Goal: Task Accomplishment & Management: Use online tool/utility

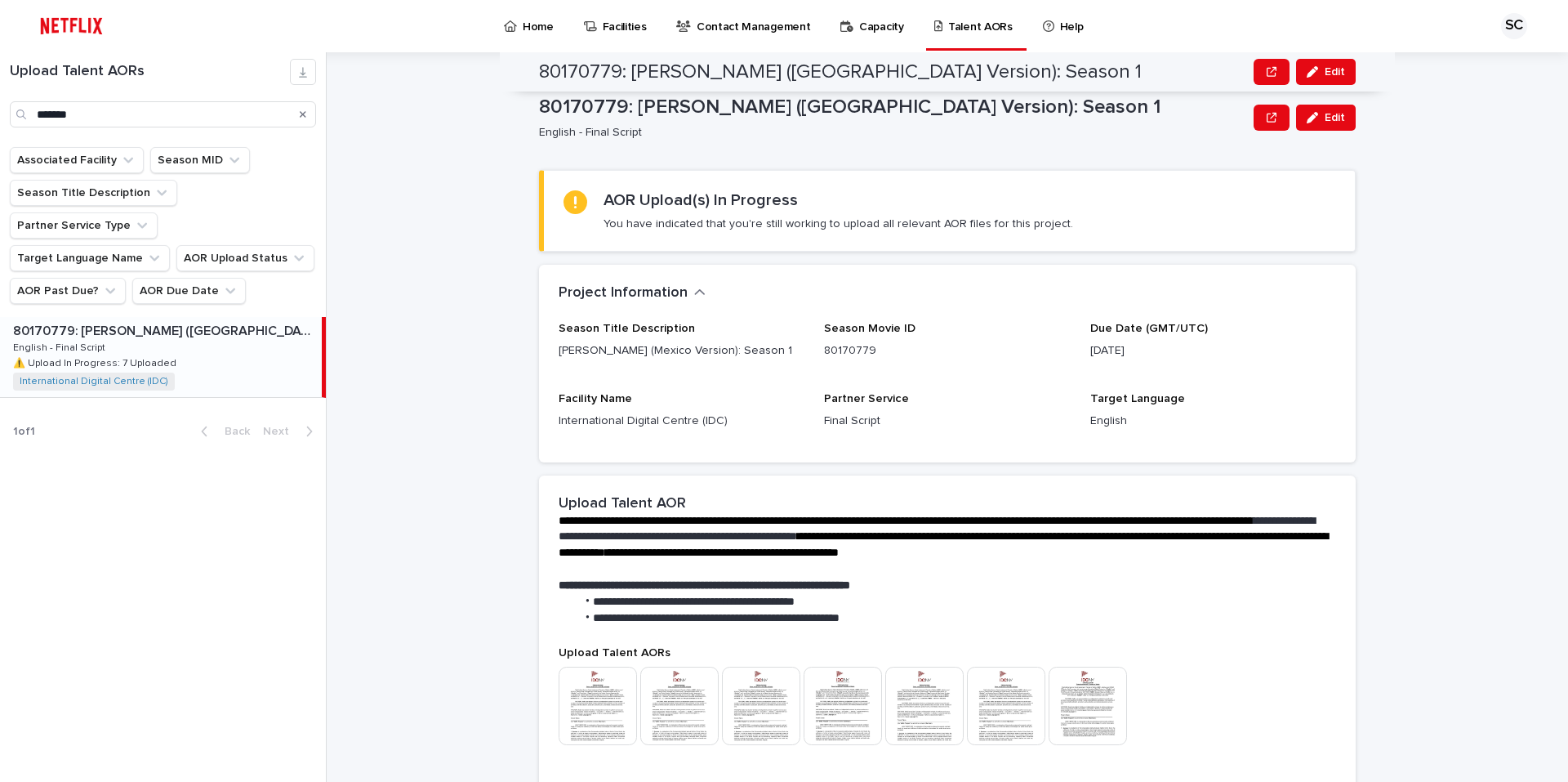
scroll to position [316, 0]
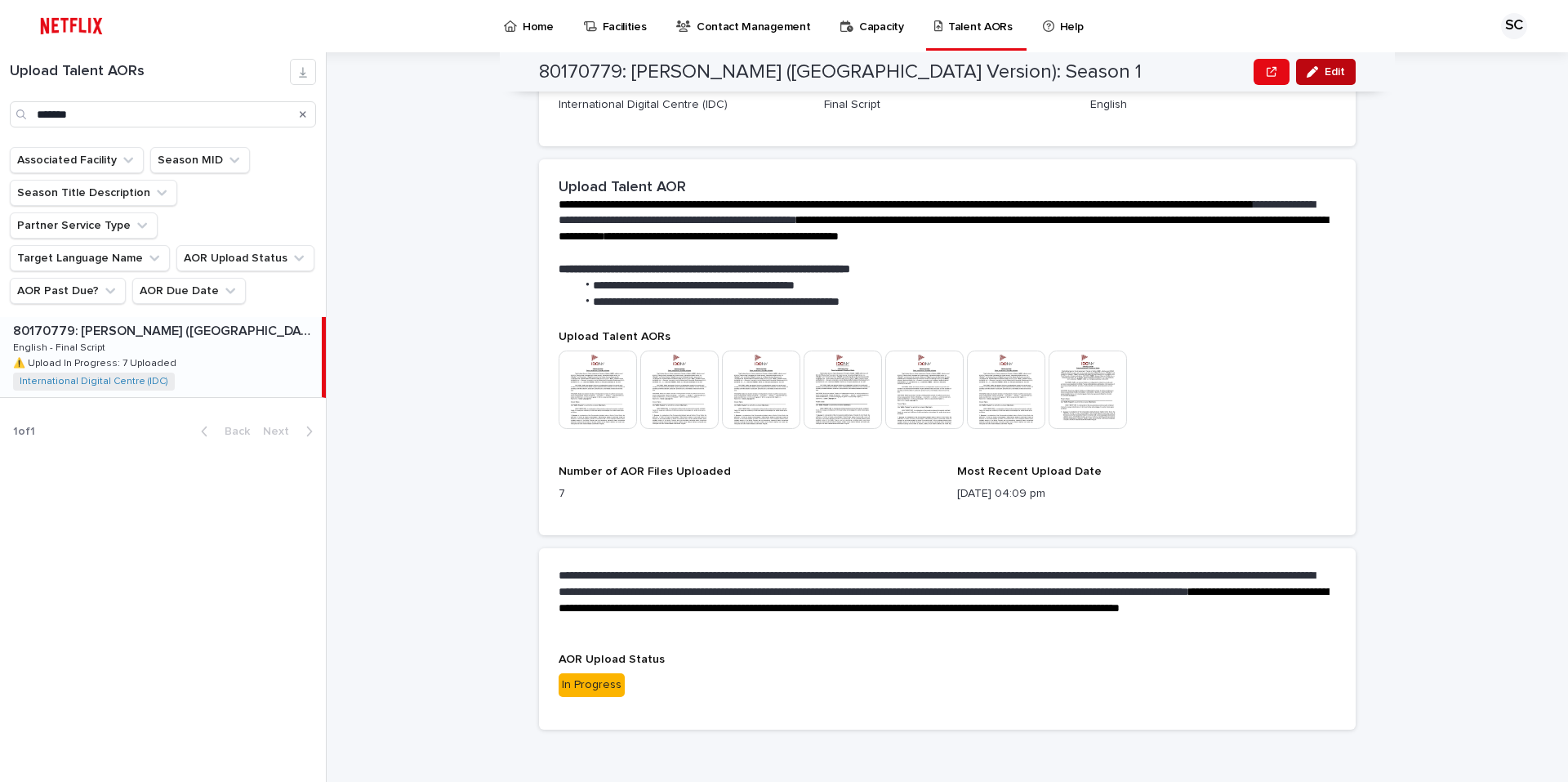
click at [1326, 79] on button "Edit" at bounding box center [1325, 71] width 59 height 26
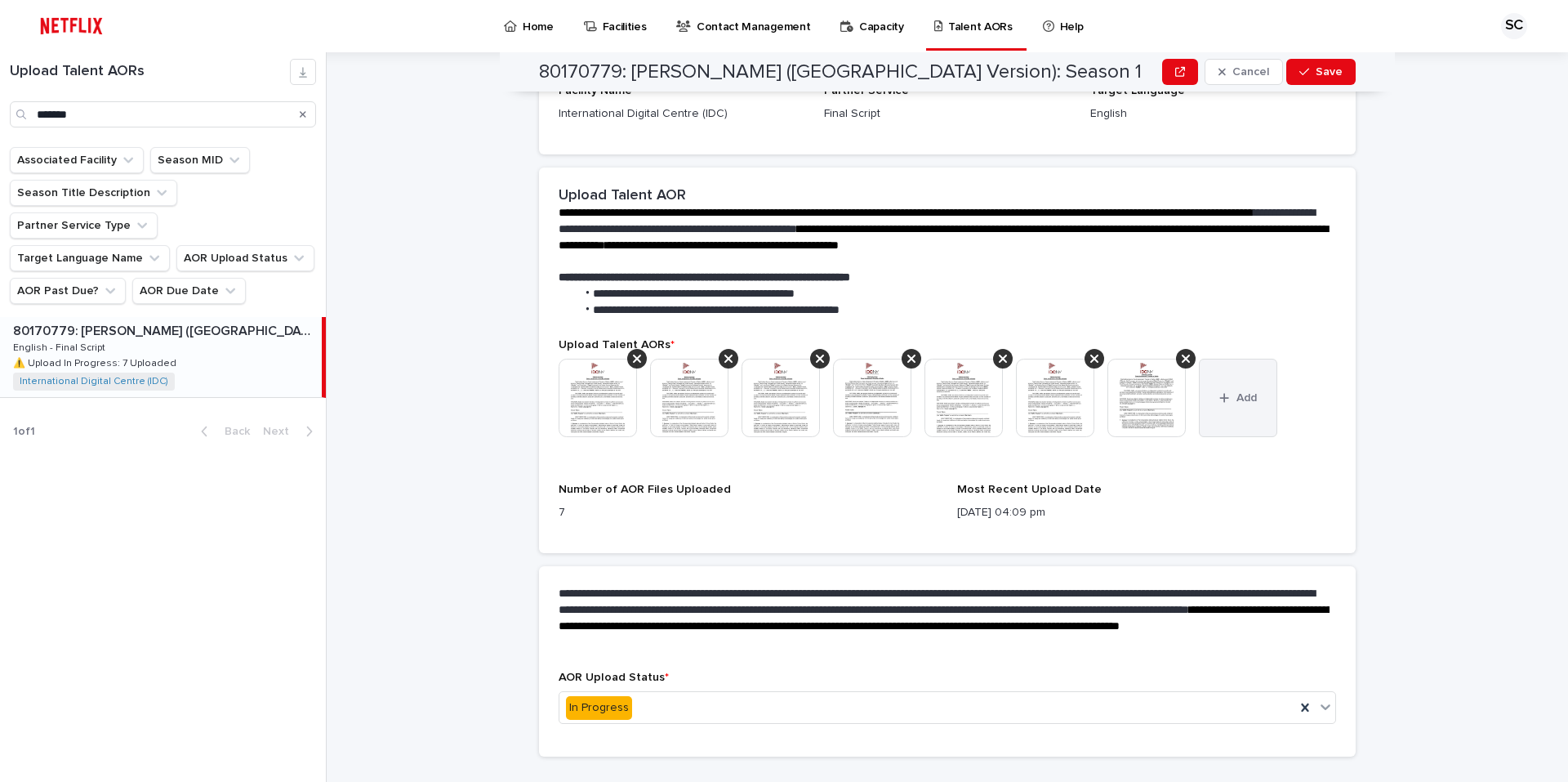
click at [1248, 376] on button "Add" at bounding box center [1237, 397] width 79 height 79
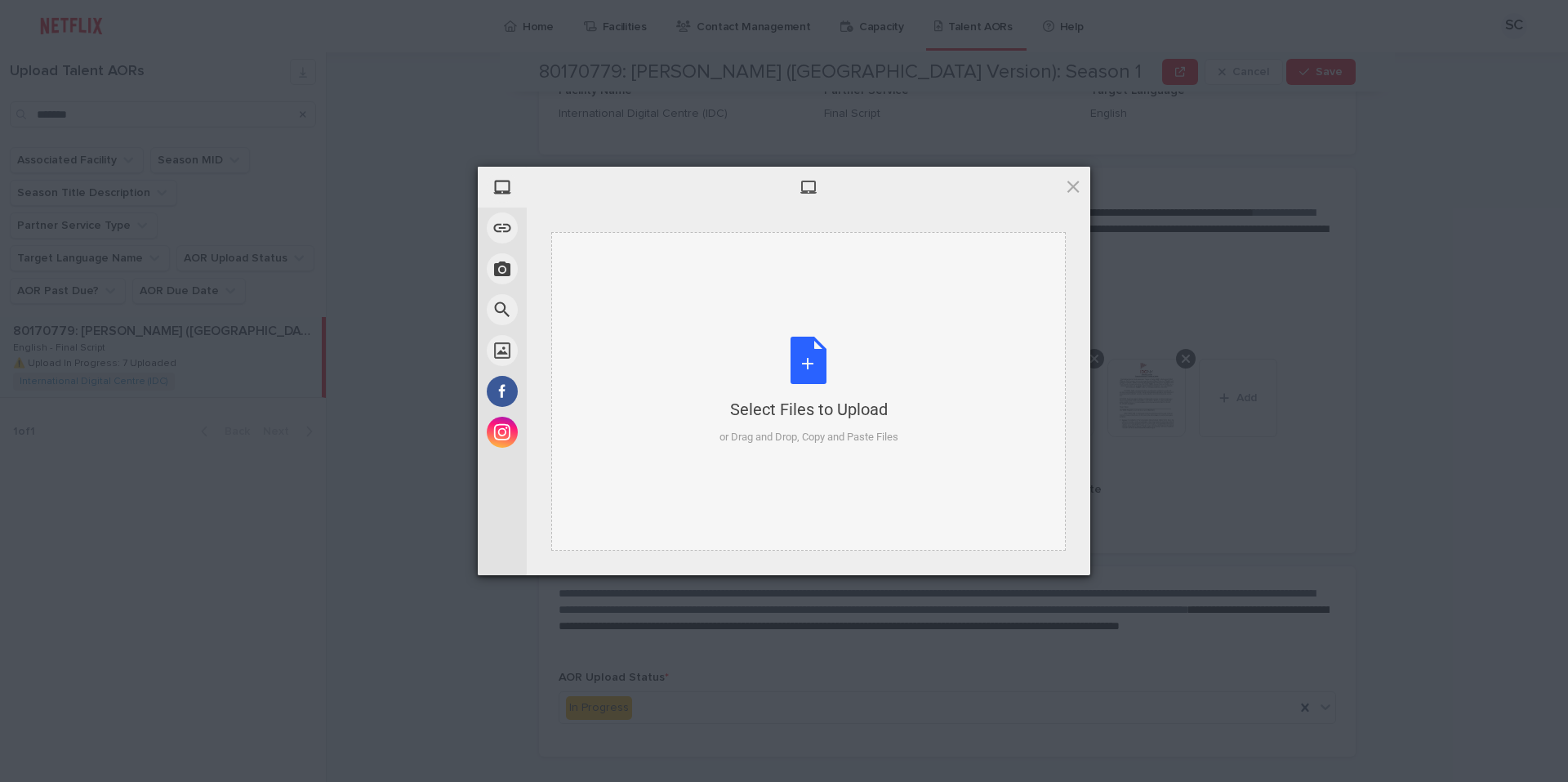
click at [819, 367] on div "Select Files to Upload or Drag and Drop, Copy and Paste Files" at bounding box center [809, 390] width 179 height 108
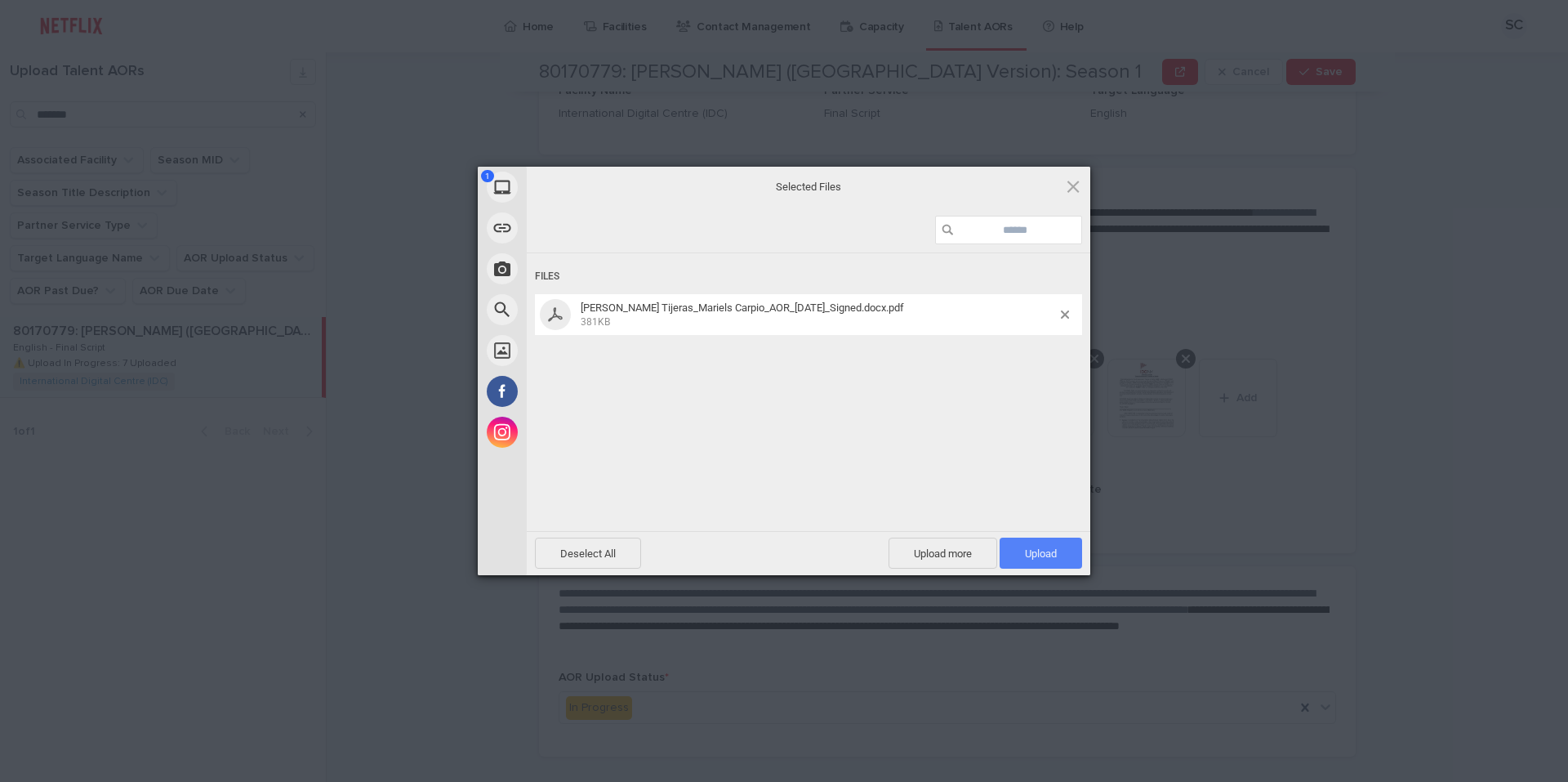
click at [1032, 561] on span "Upload 1" at bounding box center [1040, 553] width 82 height 32
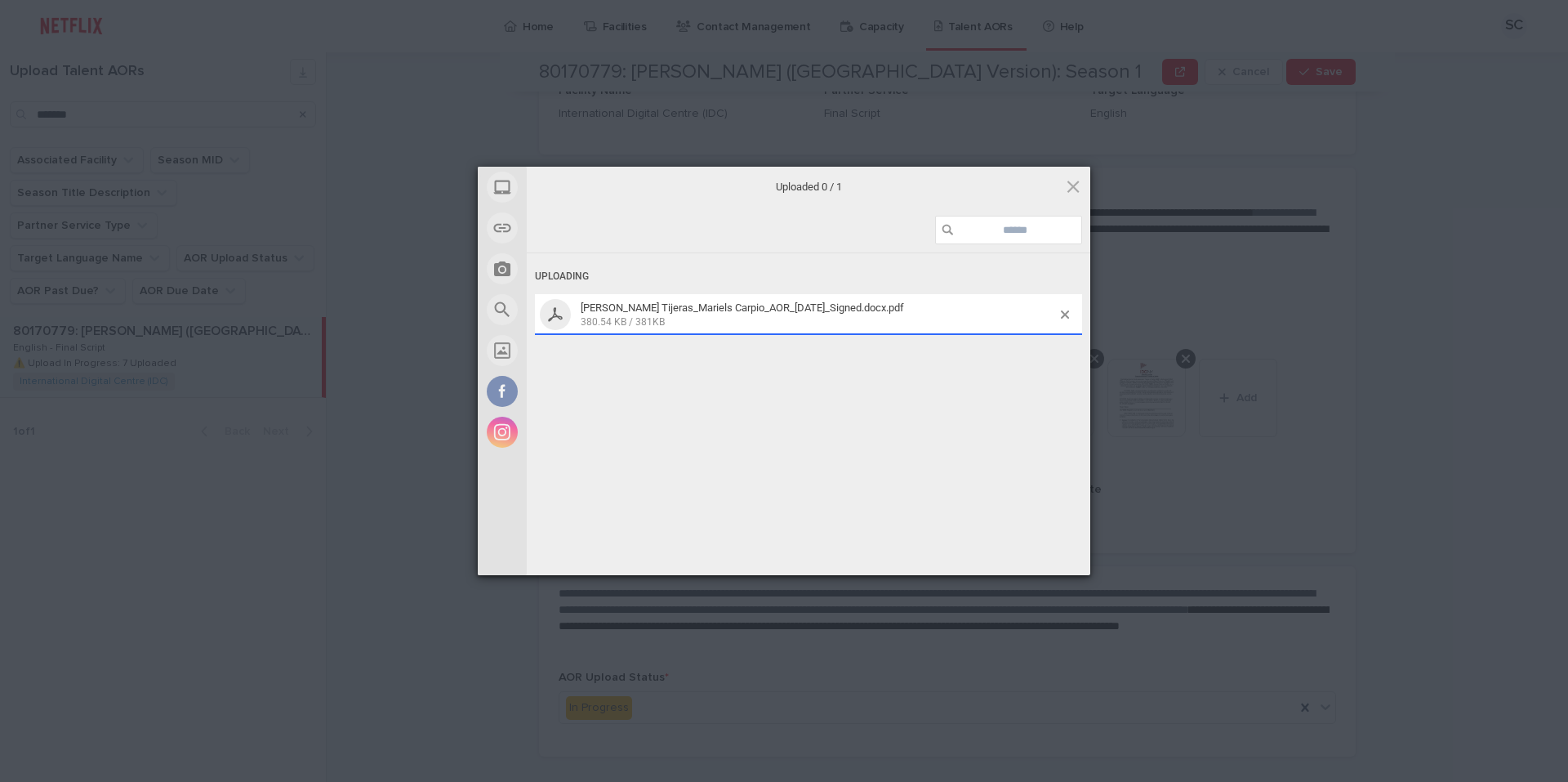
scroll to position [359, 0]
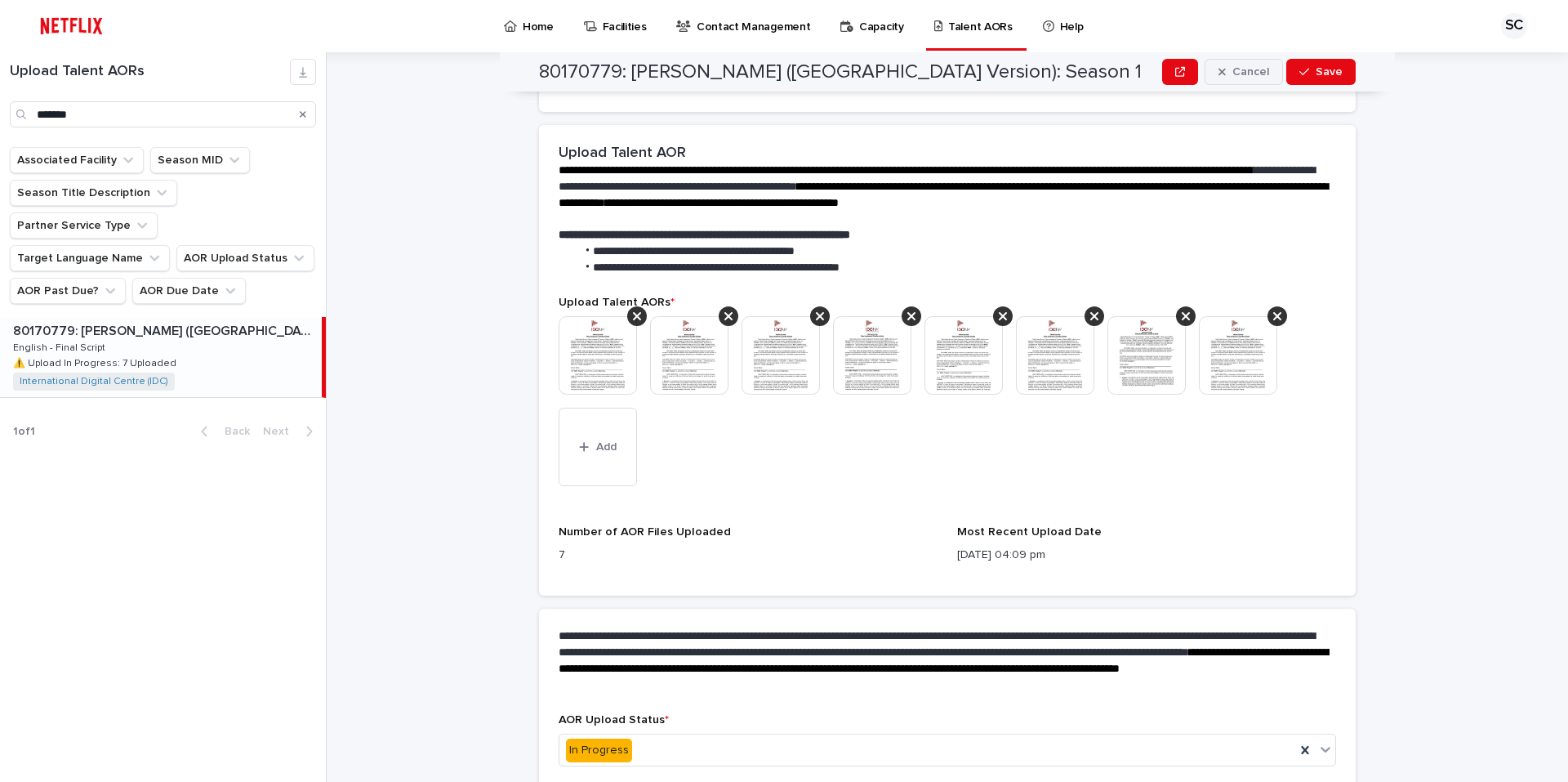
drag, startPoint x: 1300, startPoint y: 80, endPoint x: 1240, endPoint y: 81, distance: 60.0
click at [1298, 79] on button "Save" at bounding box center [1321, 71] width 69 height 26
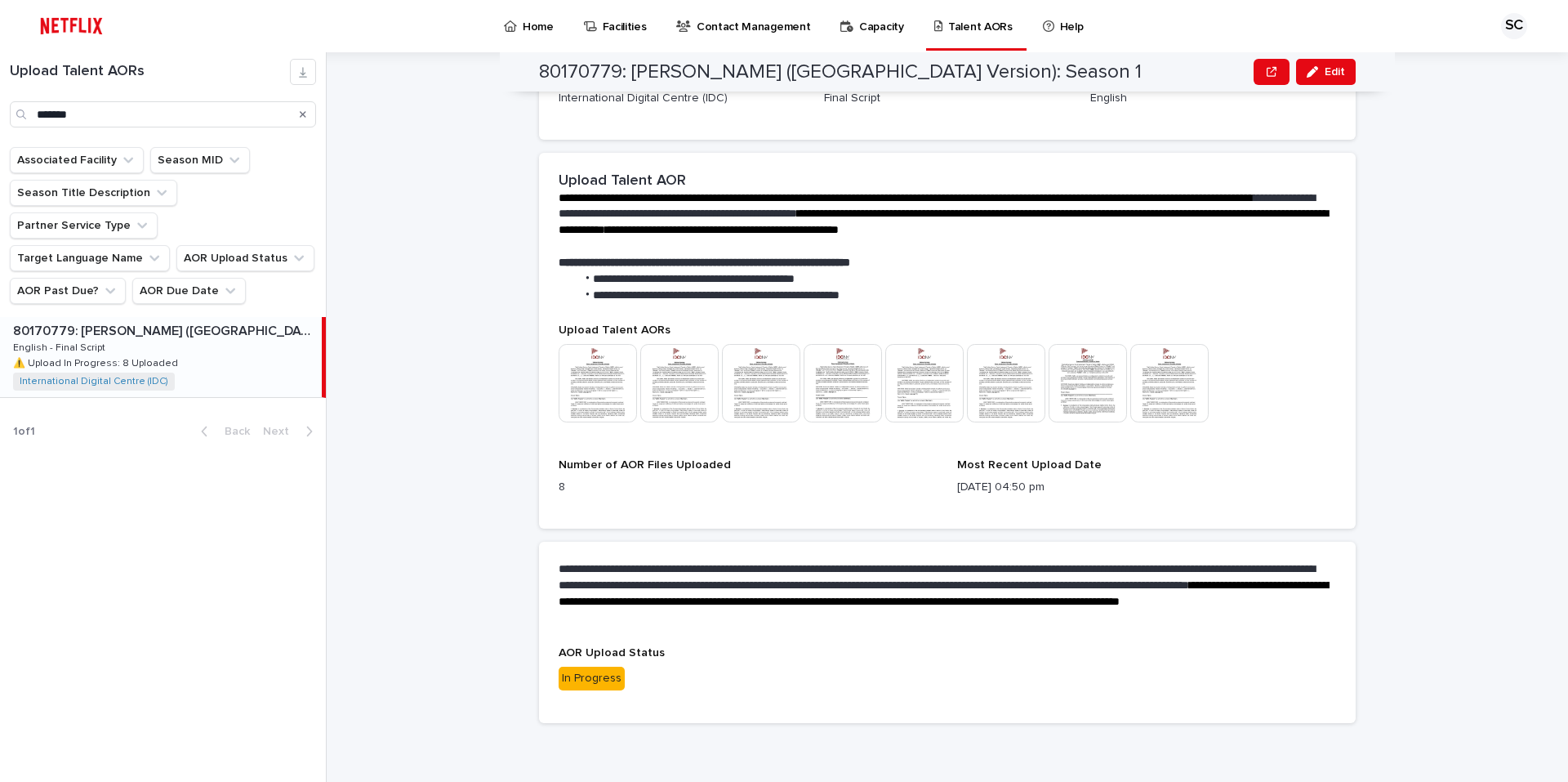
scroll to position [322, 0]
drag, startPoint x: 1313, startPoint y: 67, endPoint x: 1225, endPoint y: 120, distance: 102.7
click at [1313, 67] on div "button" at bounding box center [1315, 71] width 18 height 11
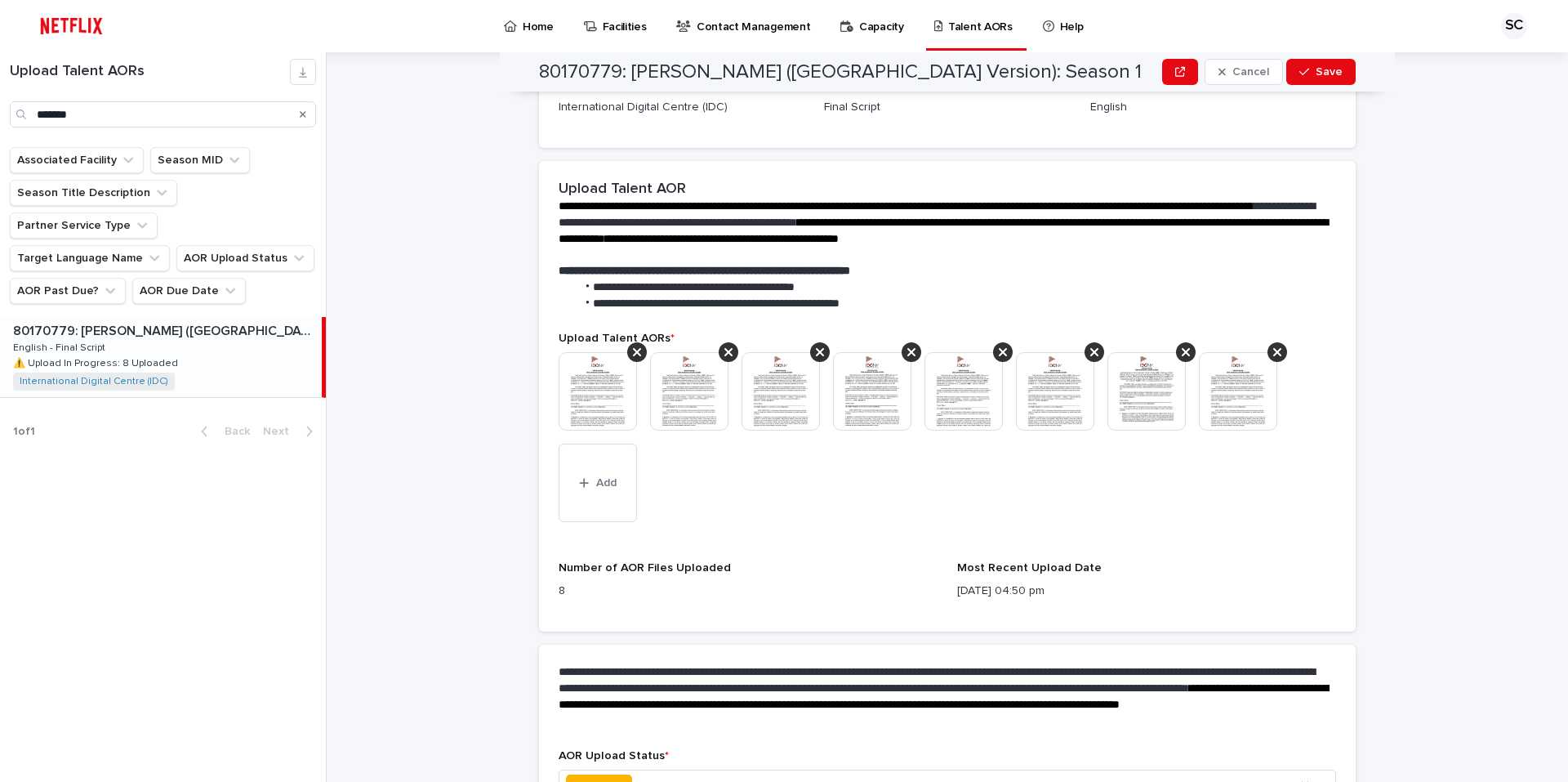
scroll to position [365, 0]
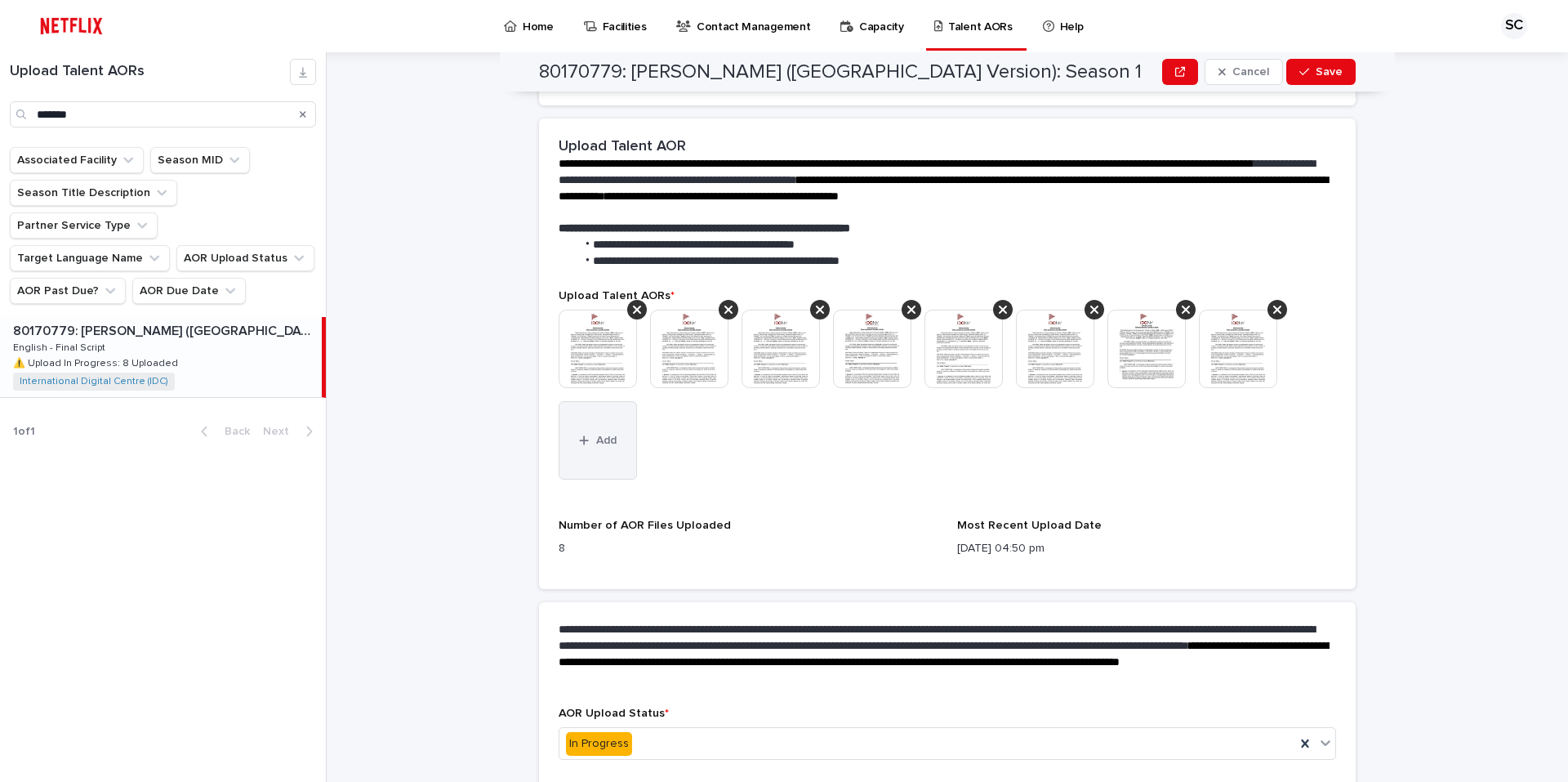
click at [583, 422] on button "Add" at bounding box center [597, 440] width 79 height 79
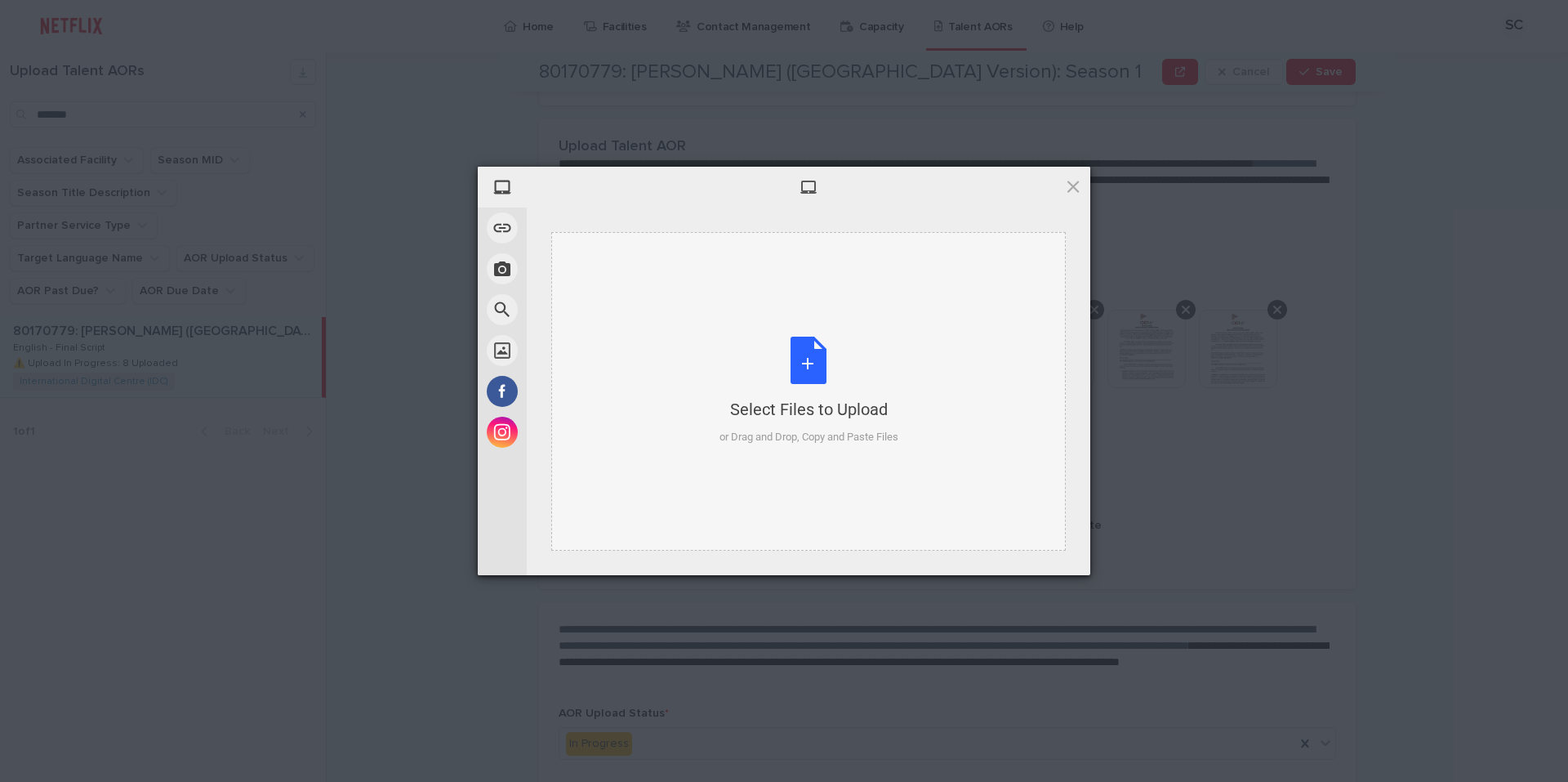
click at [811, 367] on div "Select Files to Upload or Drag and Drop, Copy and Paste Files" at bounding box center [809, 390] width 179 height 108
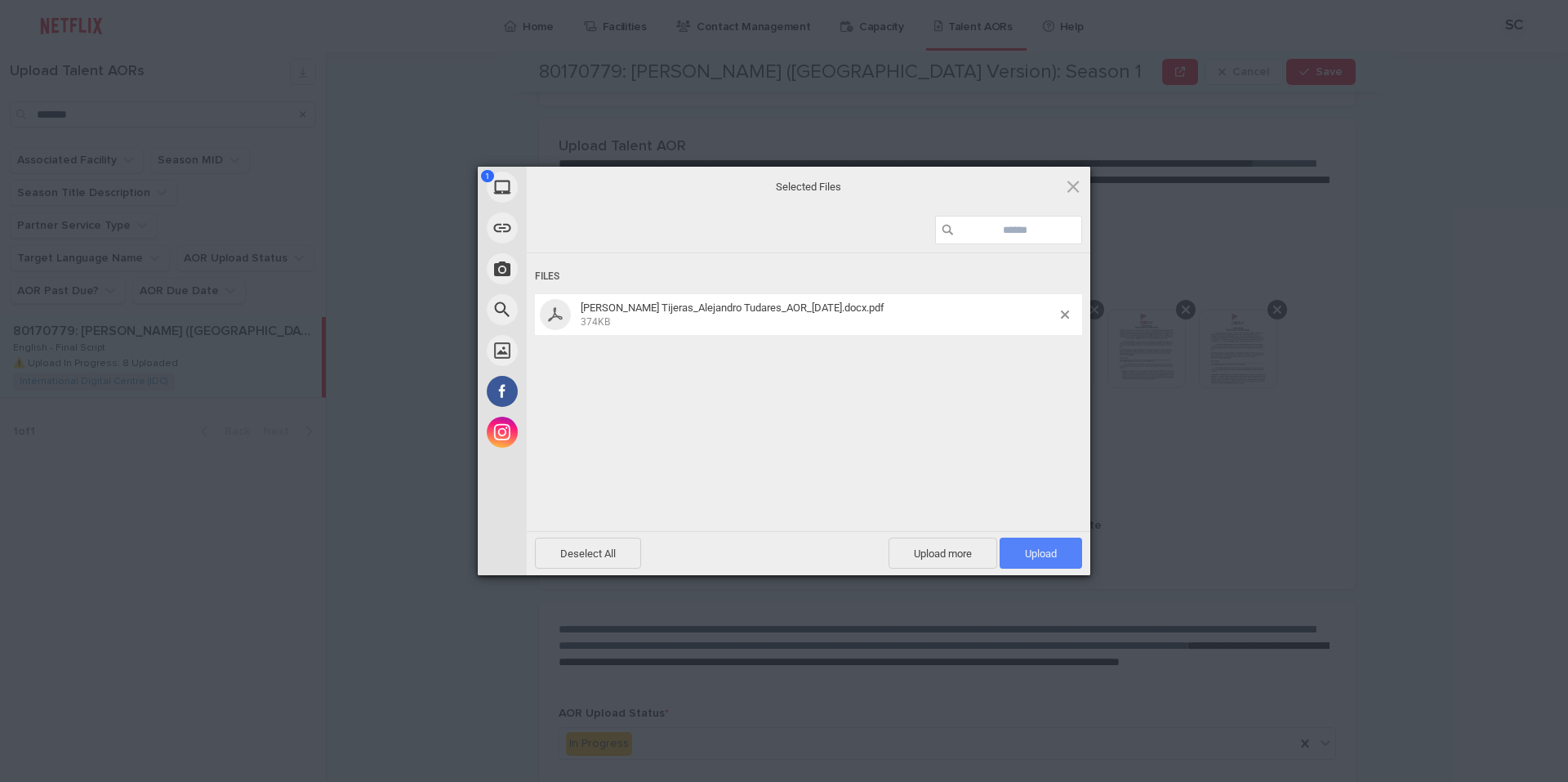
click at [1051, 542] on span "Upload 1" at bounding box center [1040, 553] width 82 height 32
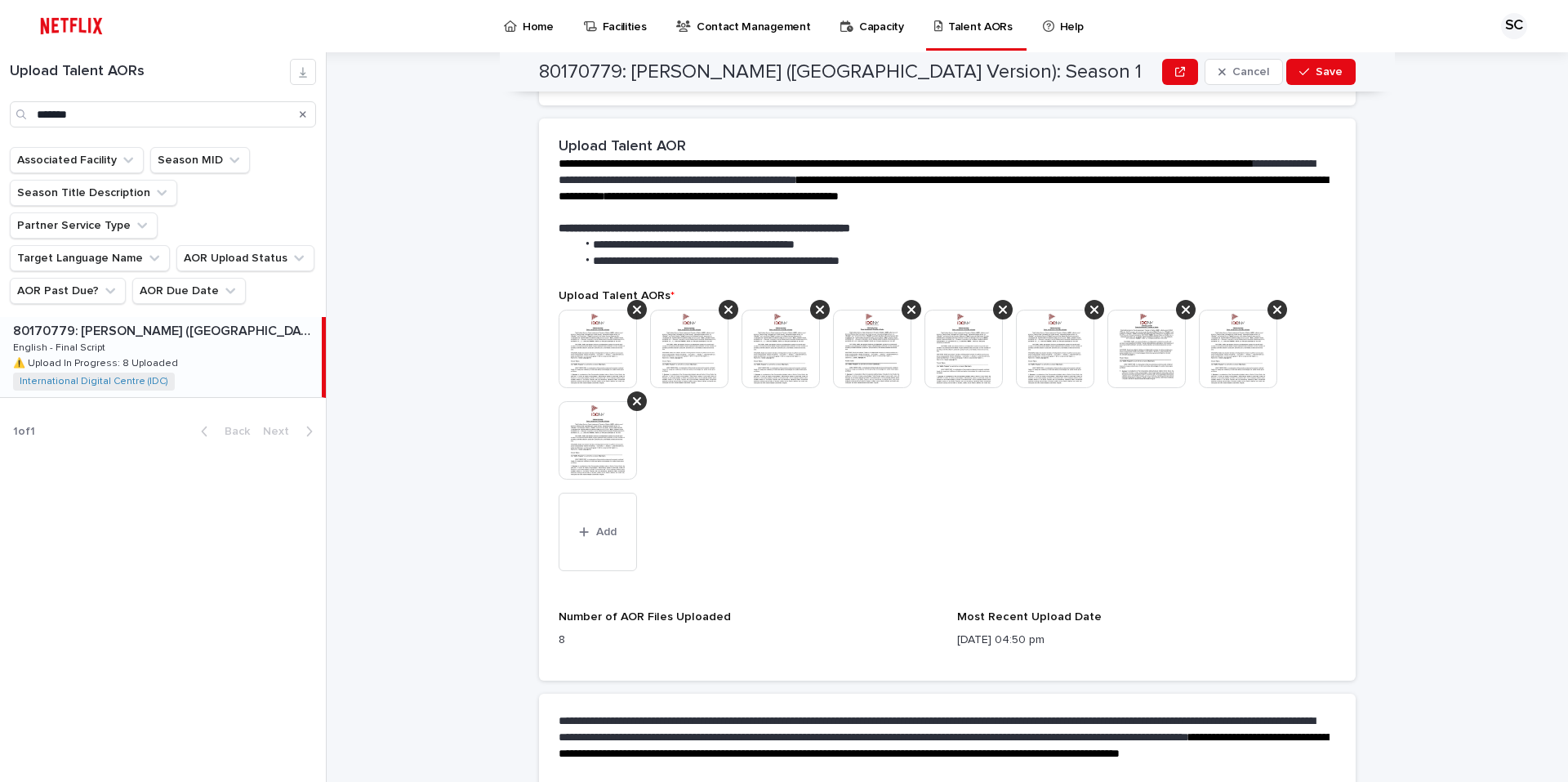
scroll to position [411, 0]
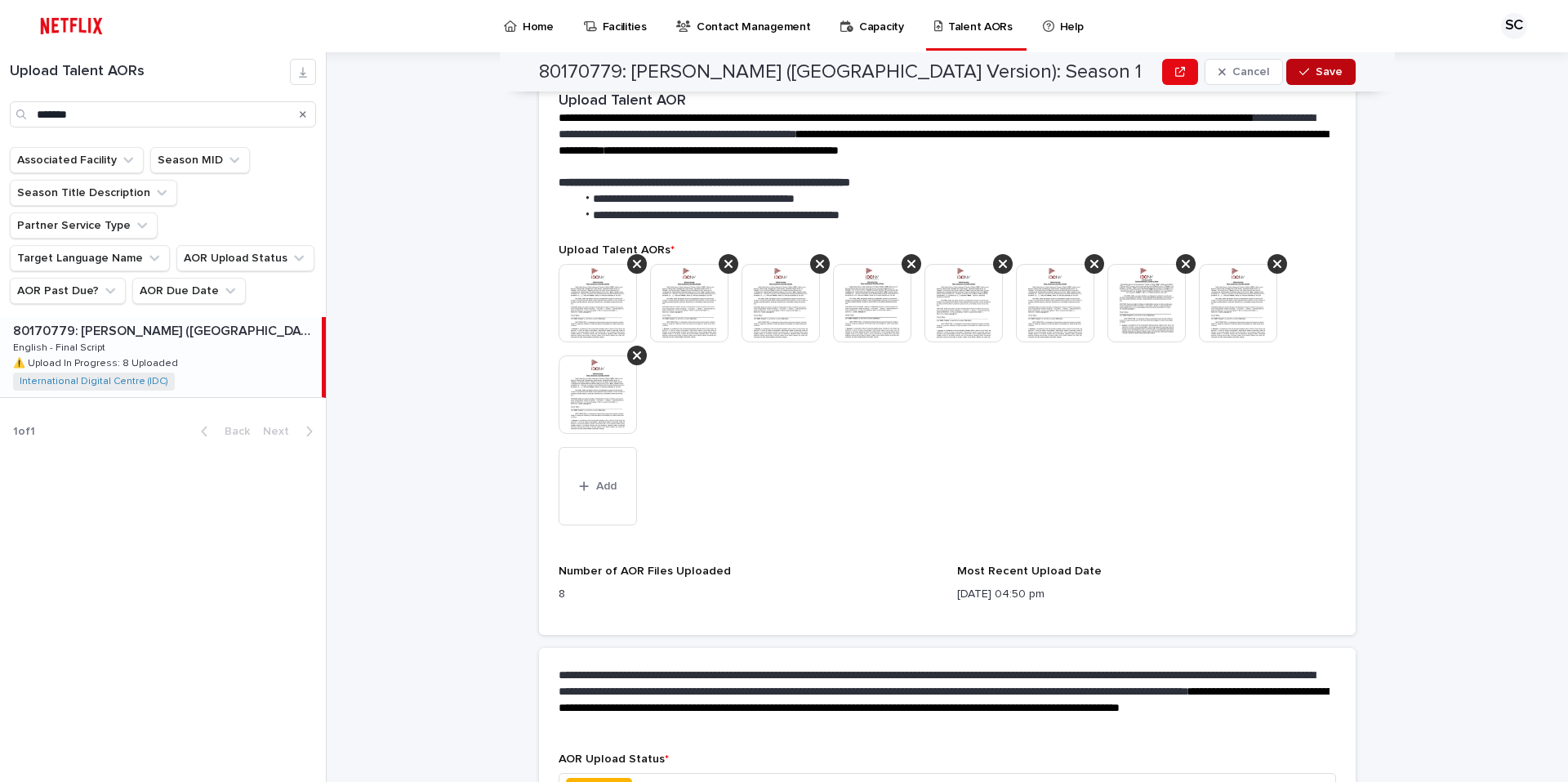
click at [1286, 70] on button "Save" at bounding box center [1321, 71] width 69 height 26
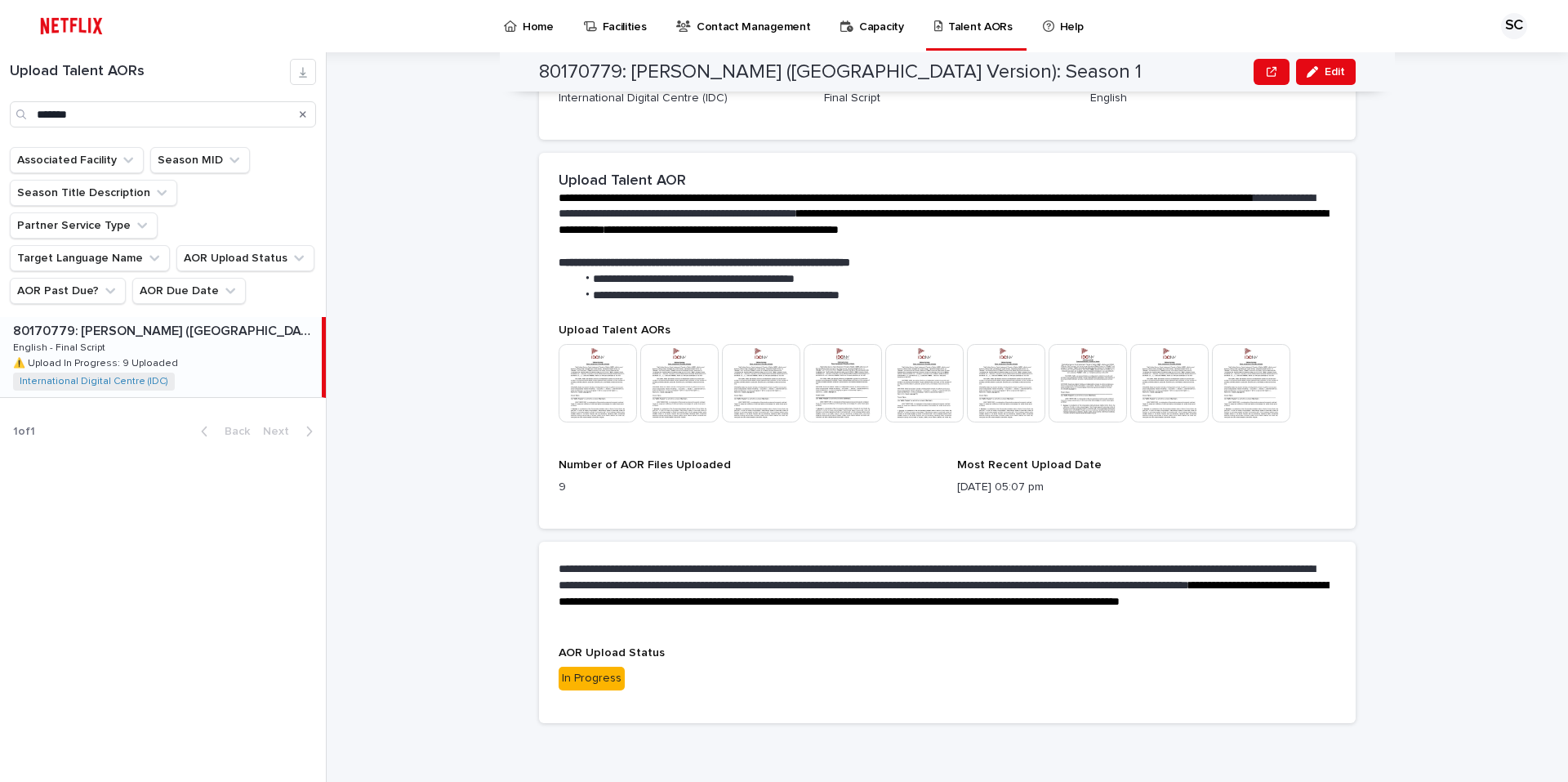
scroll to position [322, 0]
click at [1316, 61] on button "Edit" at bounding box center [1325, 71] width 59 height 26
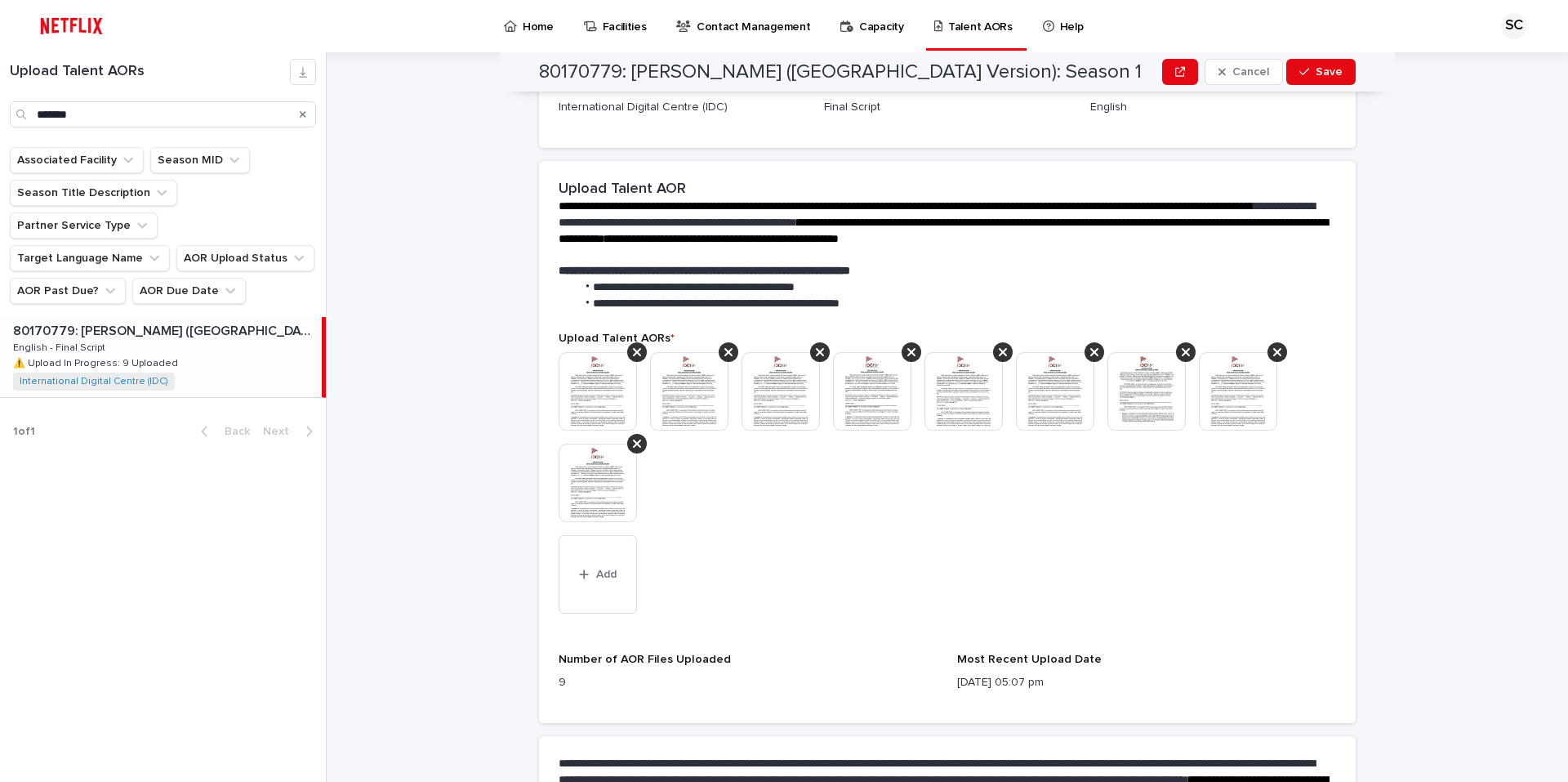
scroll to position [365, 0]
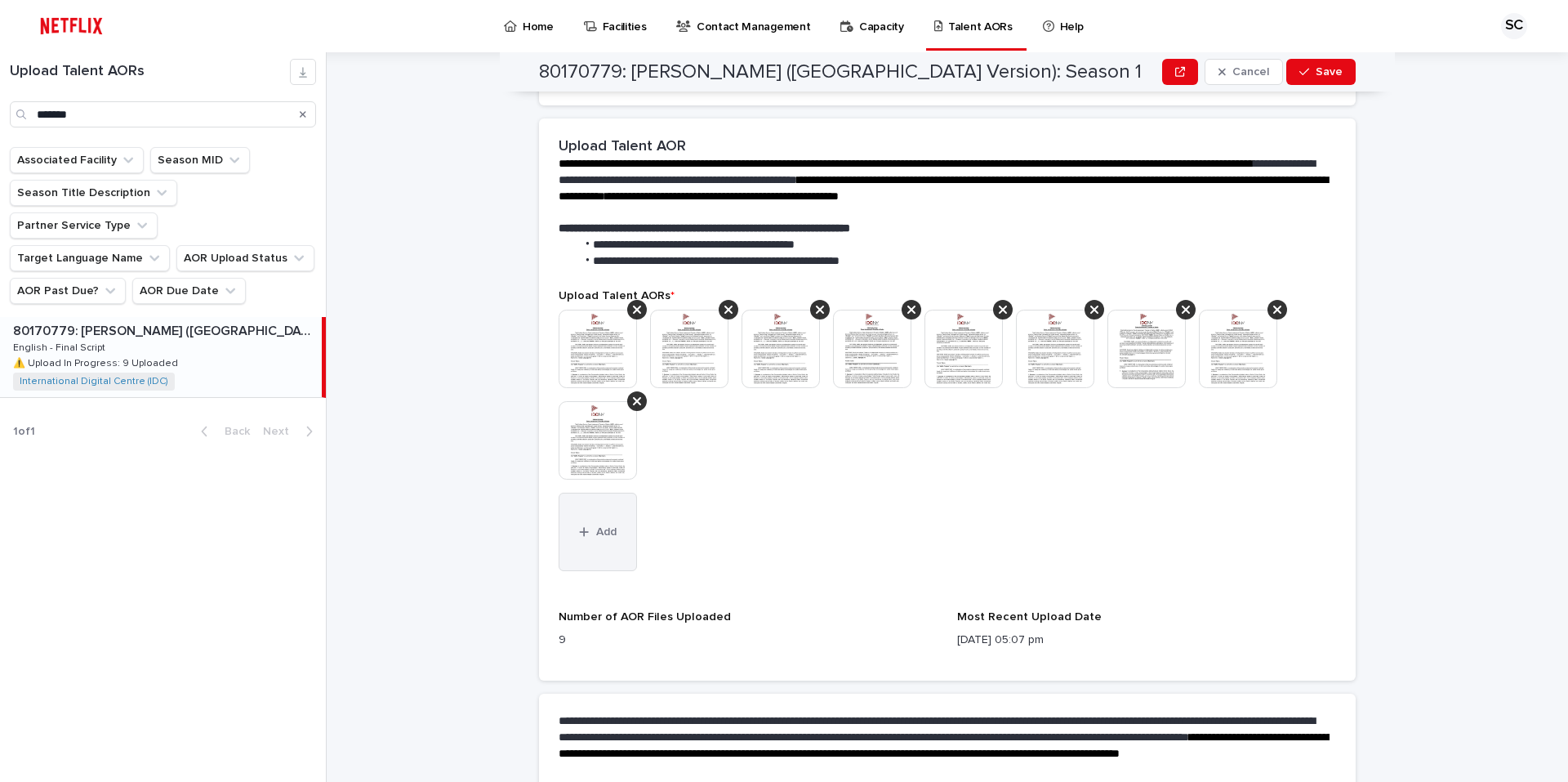
click at [574, 544] on button "Add" at bounding box center [597, 532] width 79 height 79
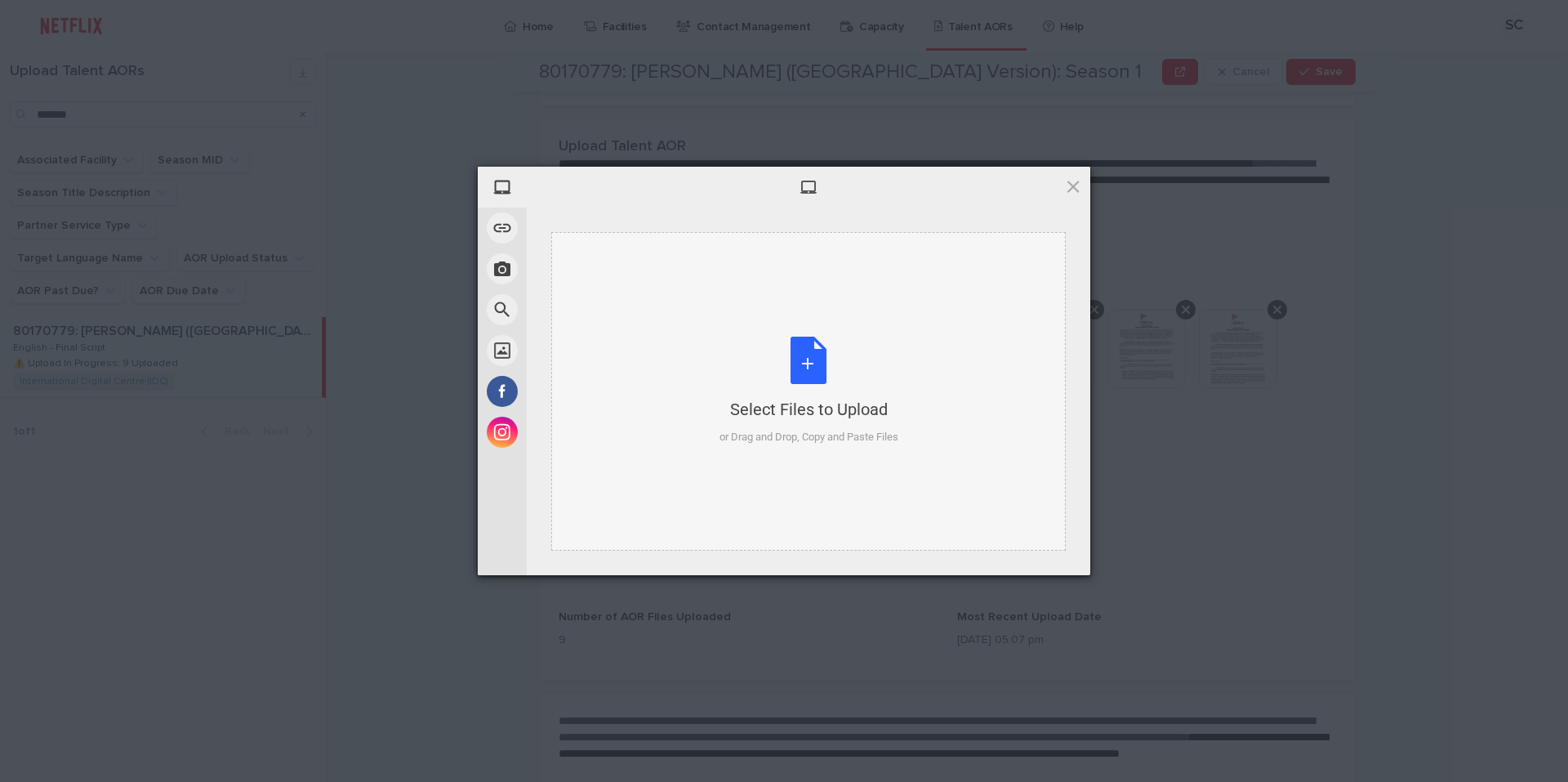
click at [815, 354] on div "Select Files to Upload or Drag and Drop, Copy and Paste Files" at bounding box center [809, 390] width 179 height 108
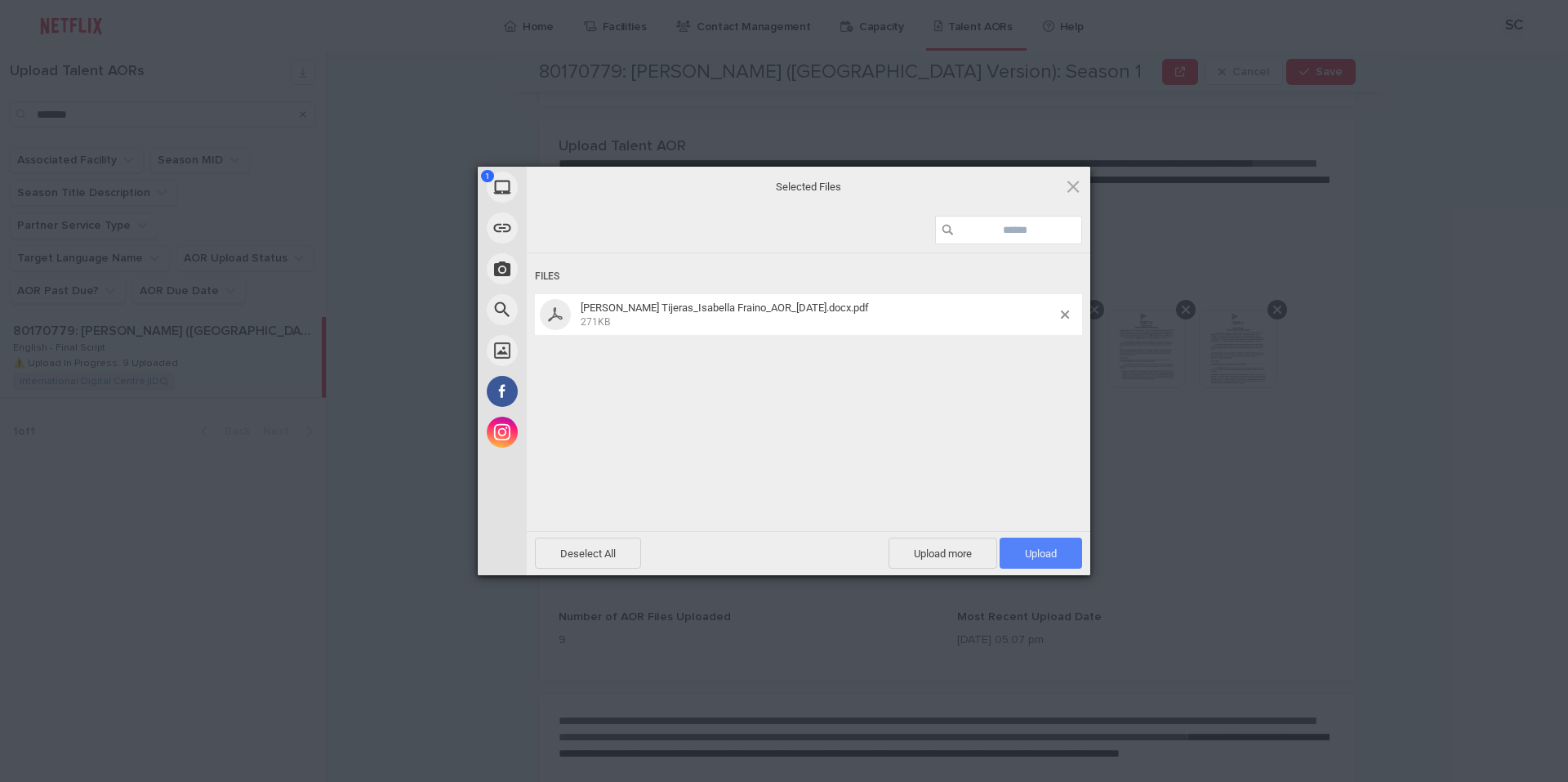
click at [1027, 548] on span "Upload 1" at bounding box center [1041, 553] width 31 height 12
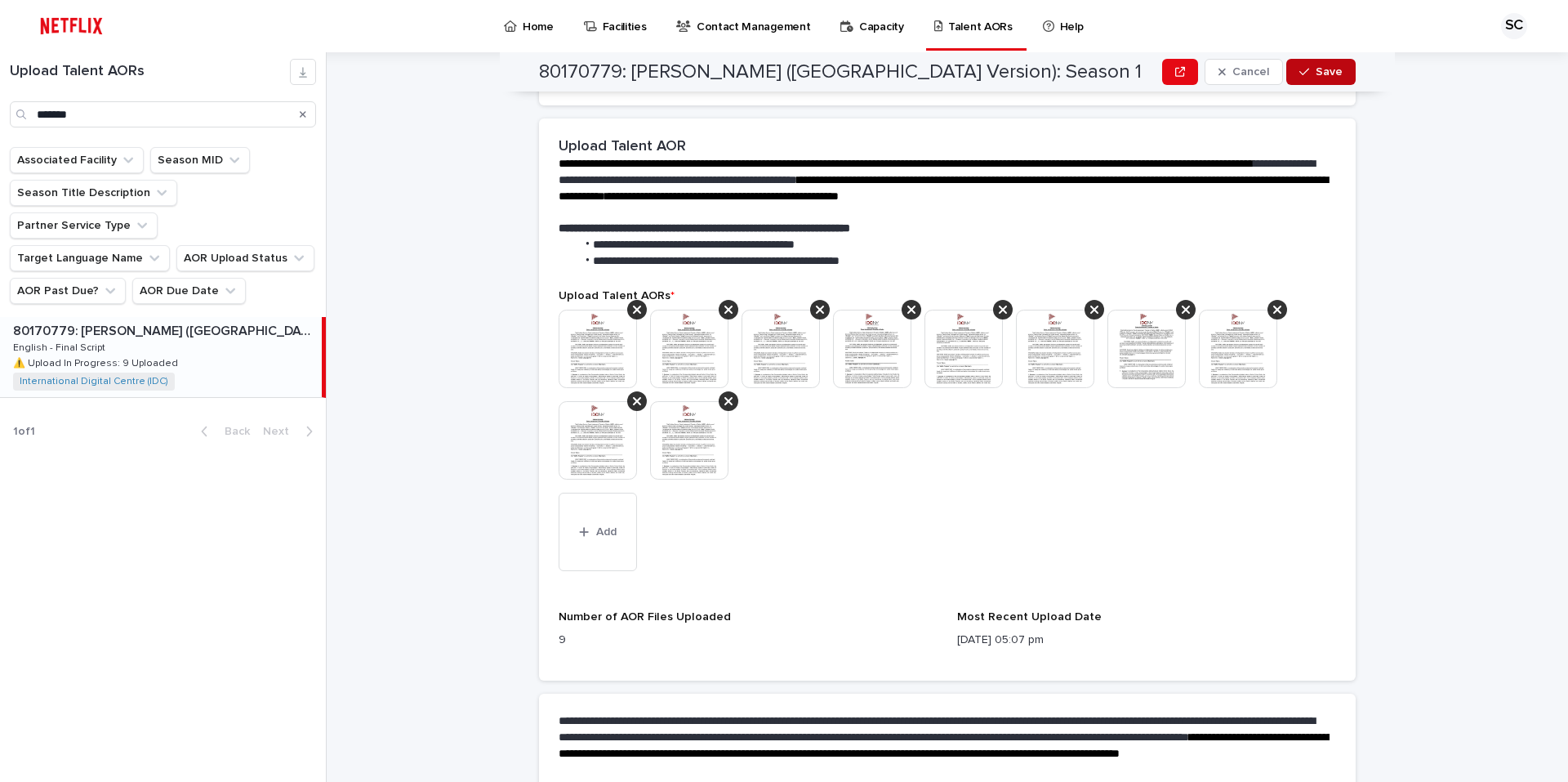
click at [1315, 72] on span "Save" at bounding box center [1328, 71] width 27 height 11
